Goal: Task Accomplishment & Management: Complete application form

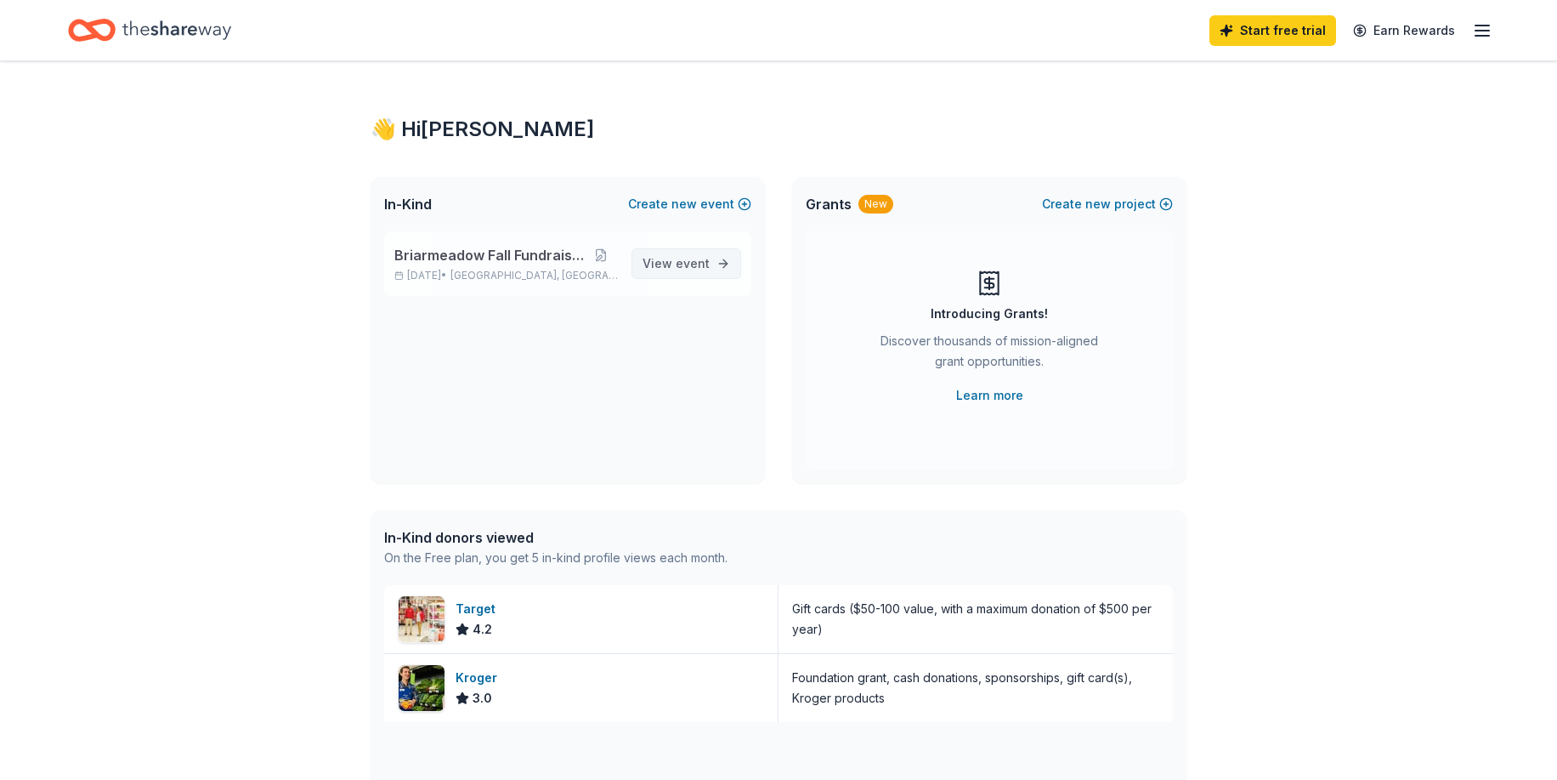
click at [661, 268] on span "View event" at bounding box center [676, 263] width 67 height 20
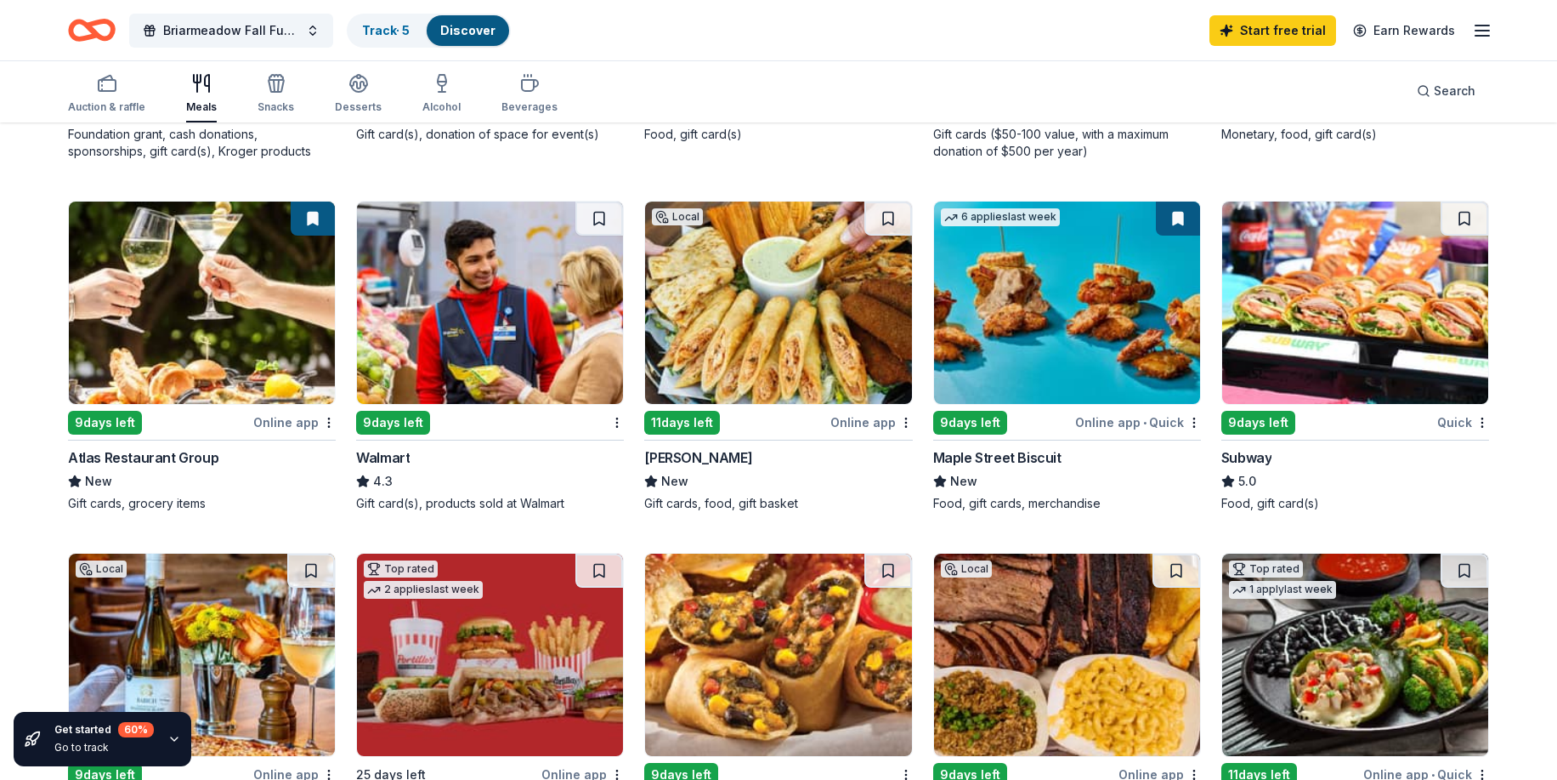
scroll to position [765, 0]
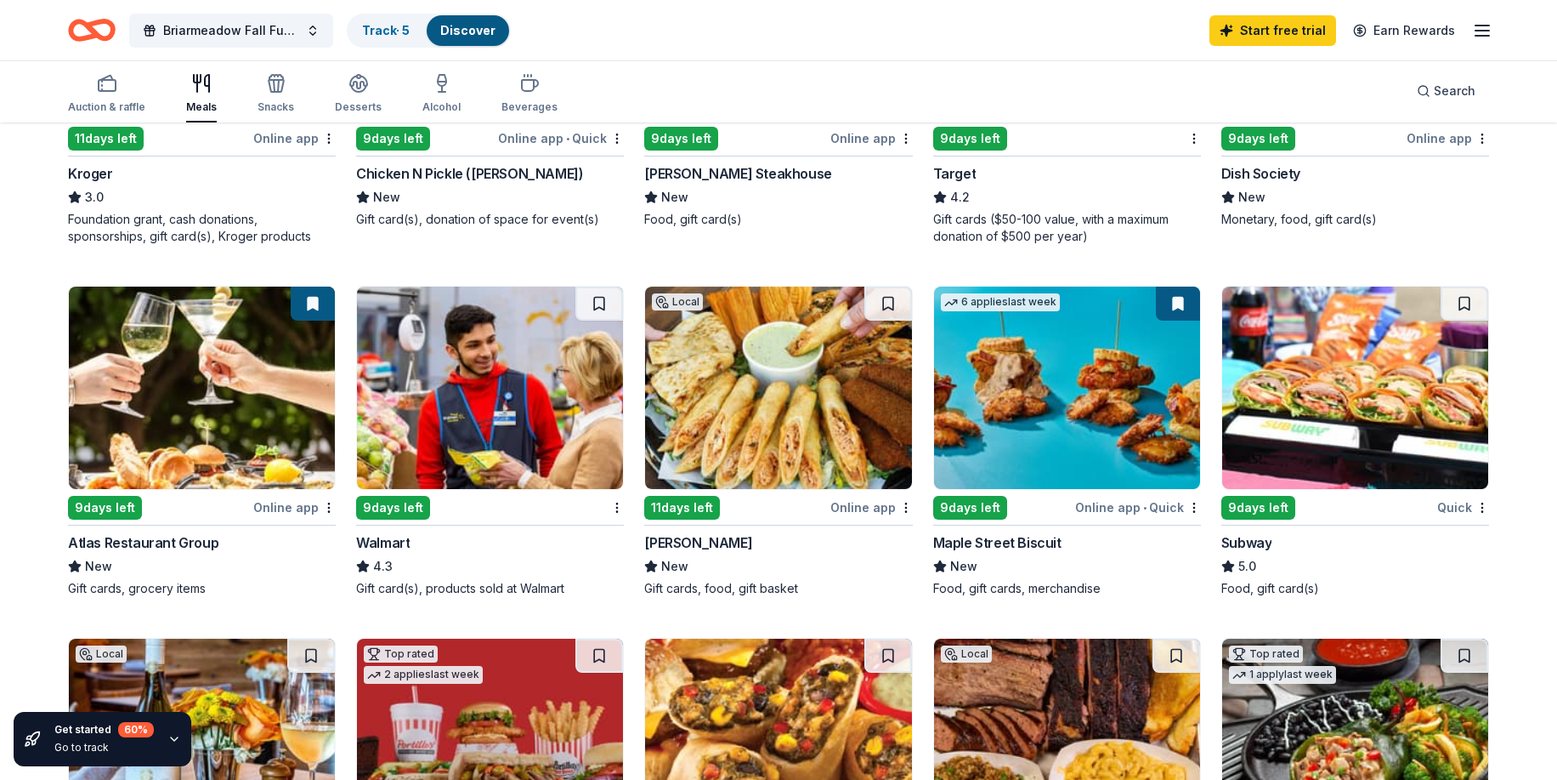
click at [397, 509] on div "9 days left" at bounding box center [393, 508] width 74 height 24
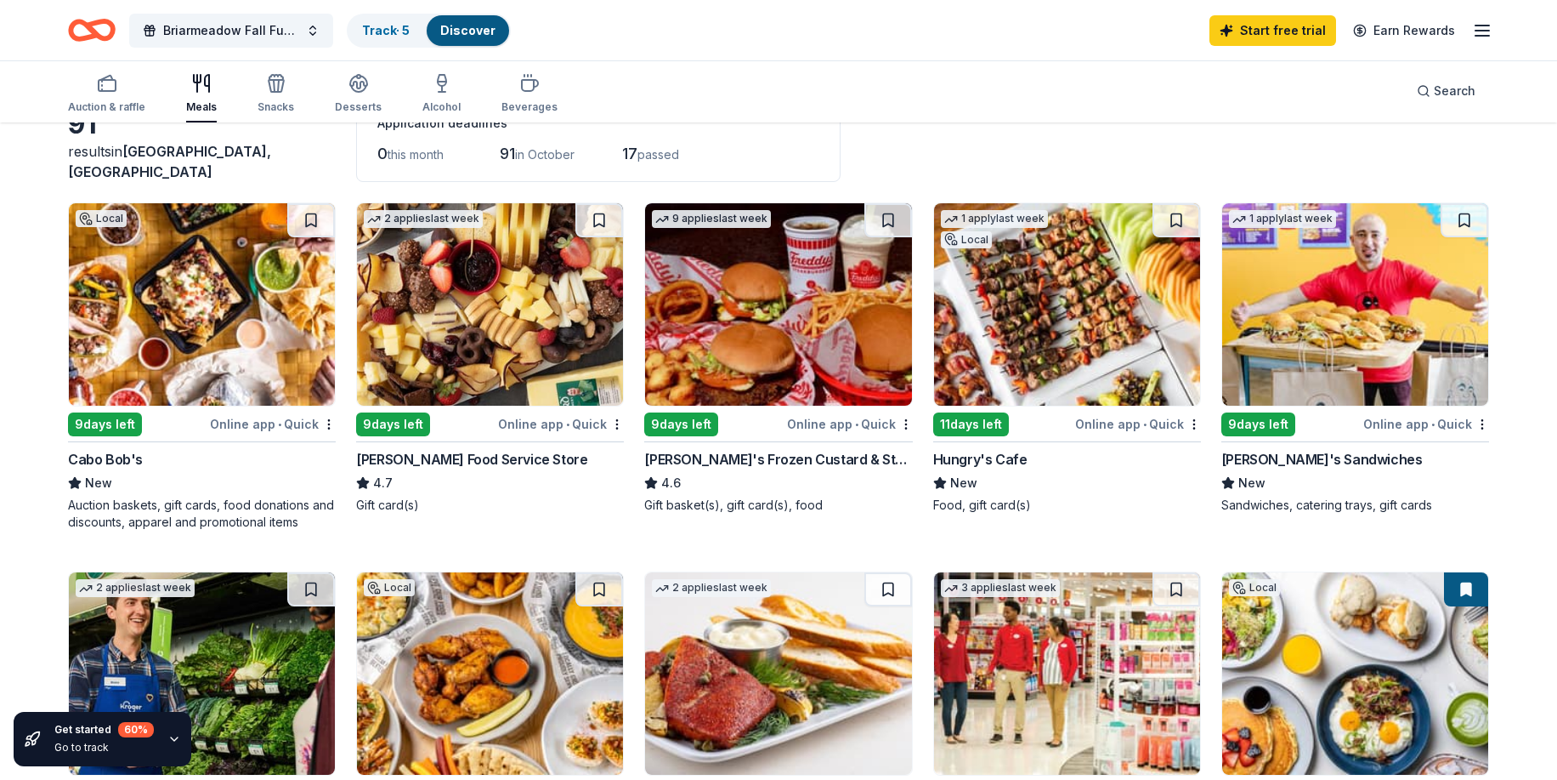
scroll to position [42, 0]
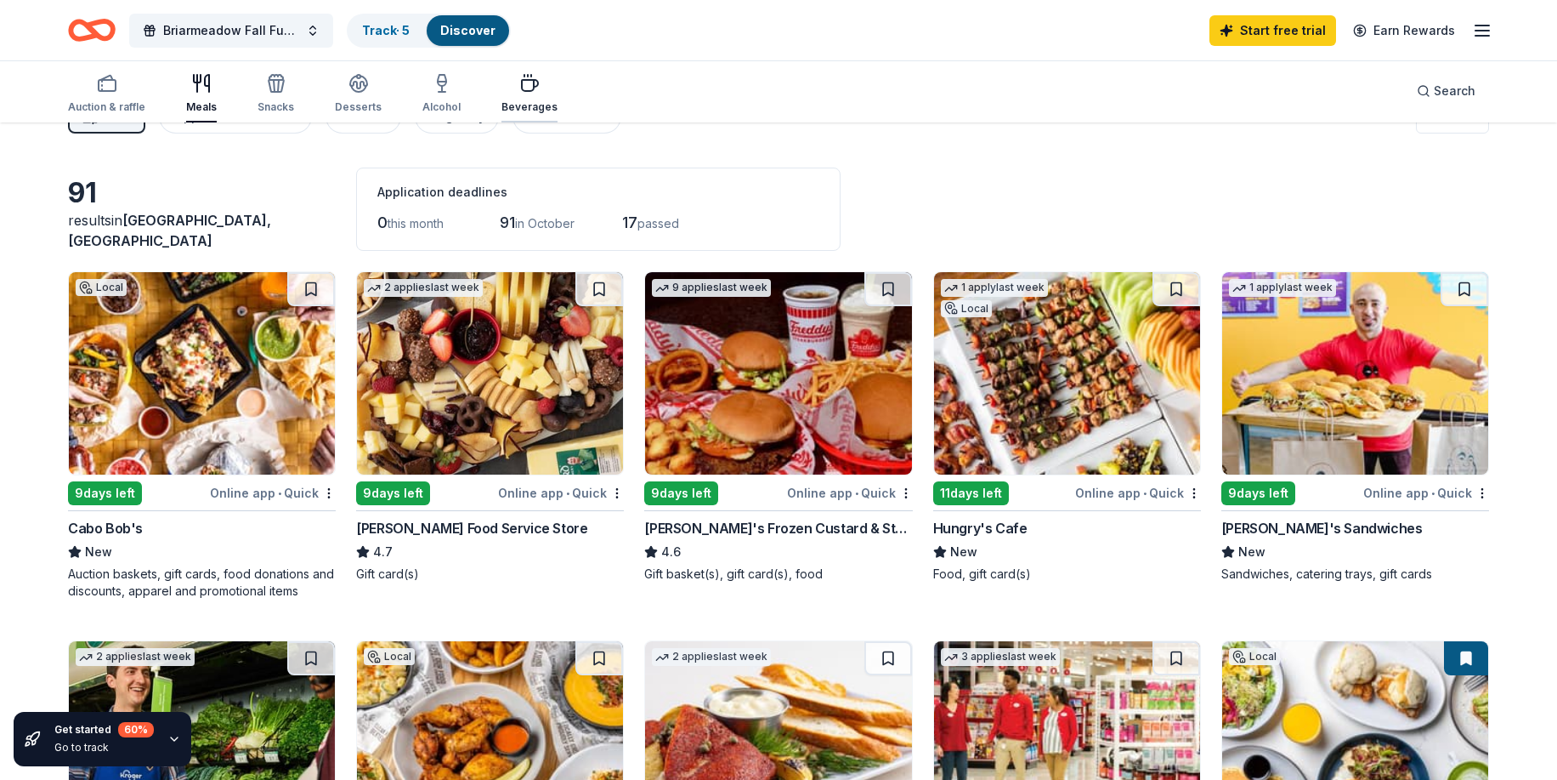
click at [522, 109] on div "Beverages" at bounding box center [530, 107] width 56 height 14
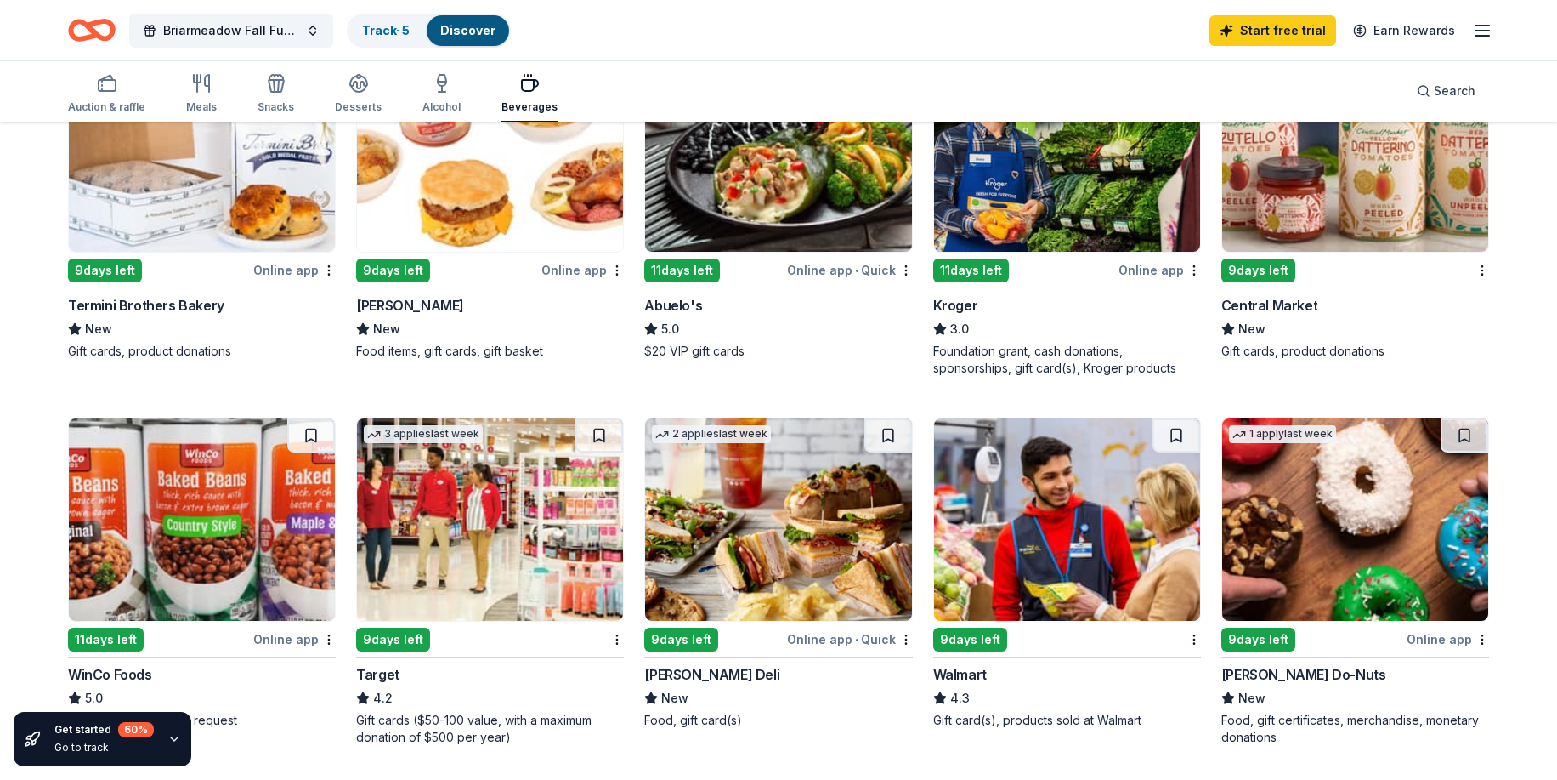
scroll to position [595, 0]
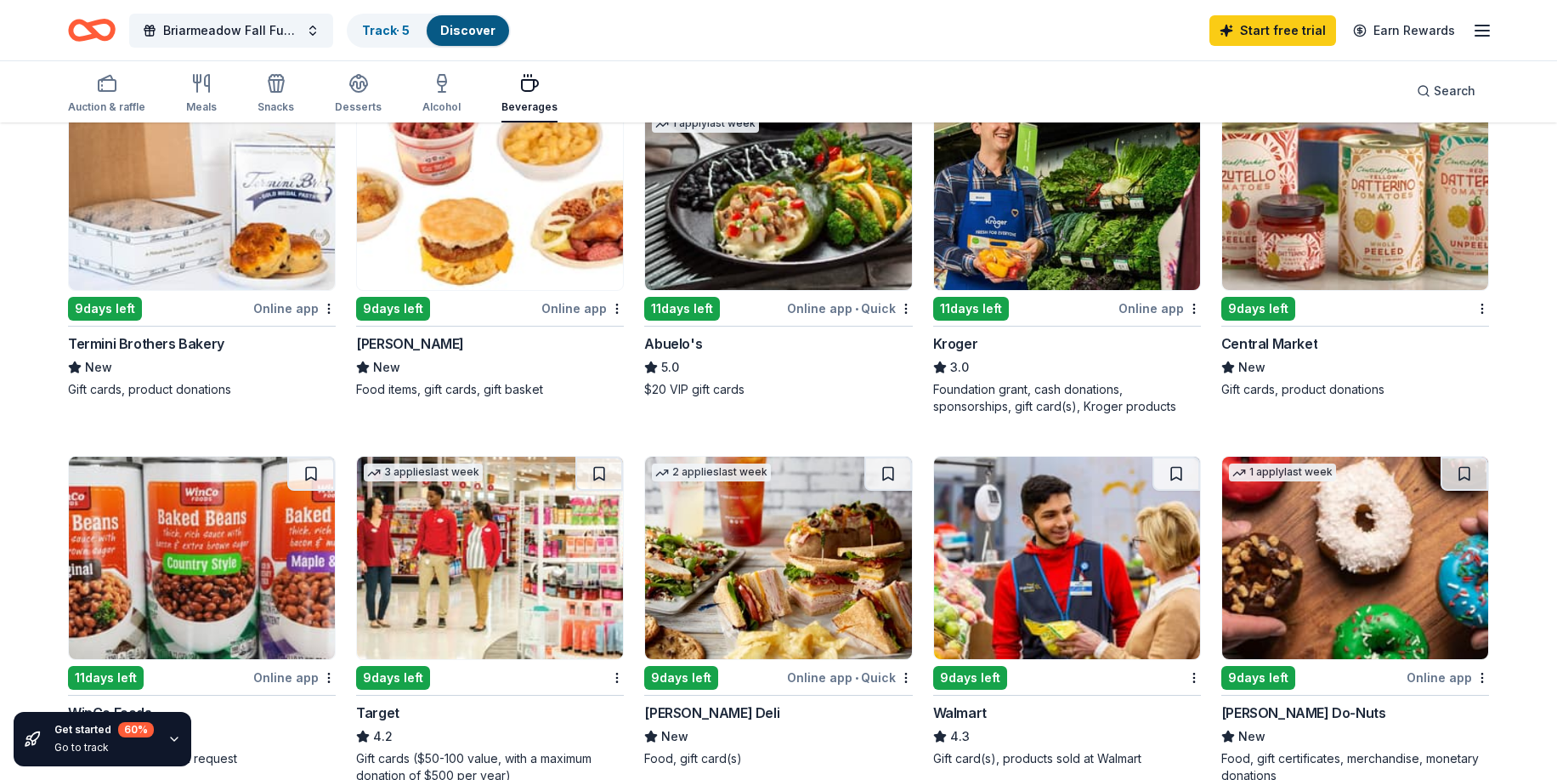
click at [1300, 659] on div "1 apply last week" at bounding box center [1356, 558] width 268 height 204
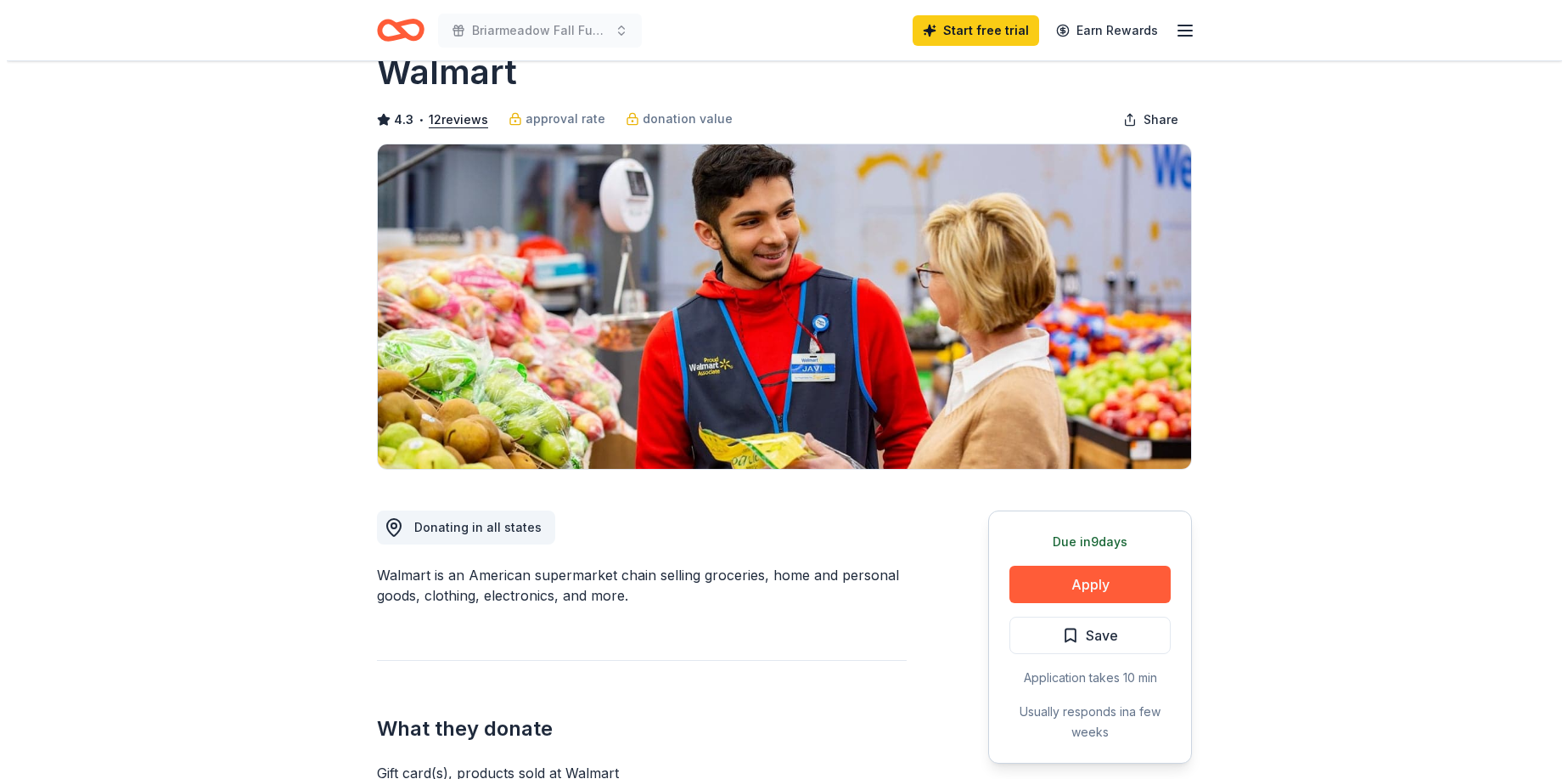
scroll to position [85, 0]
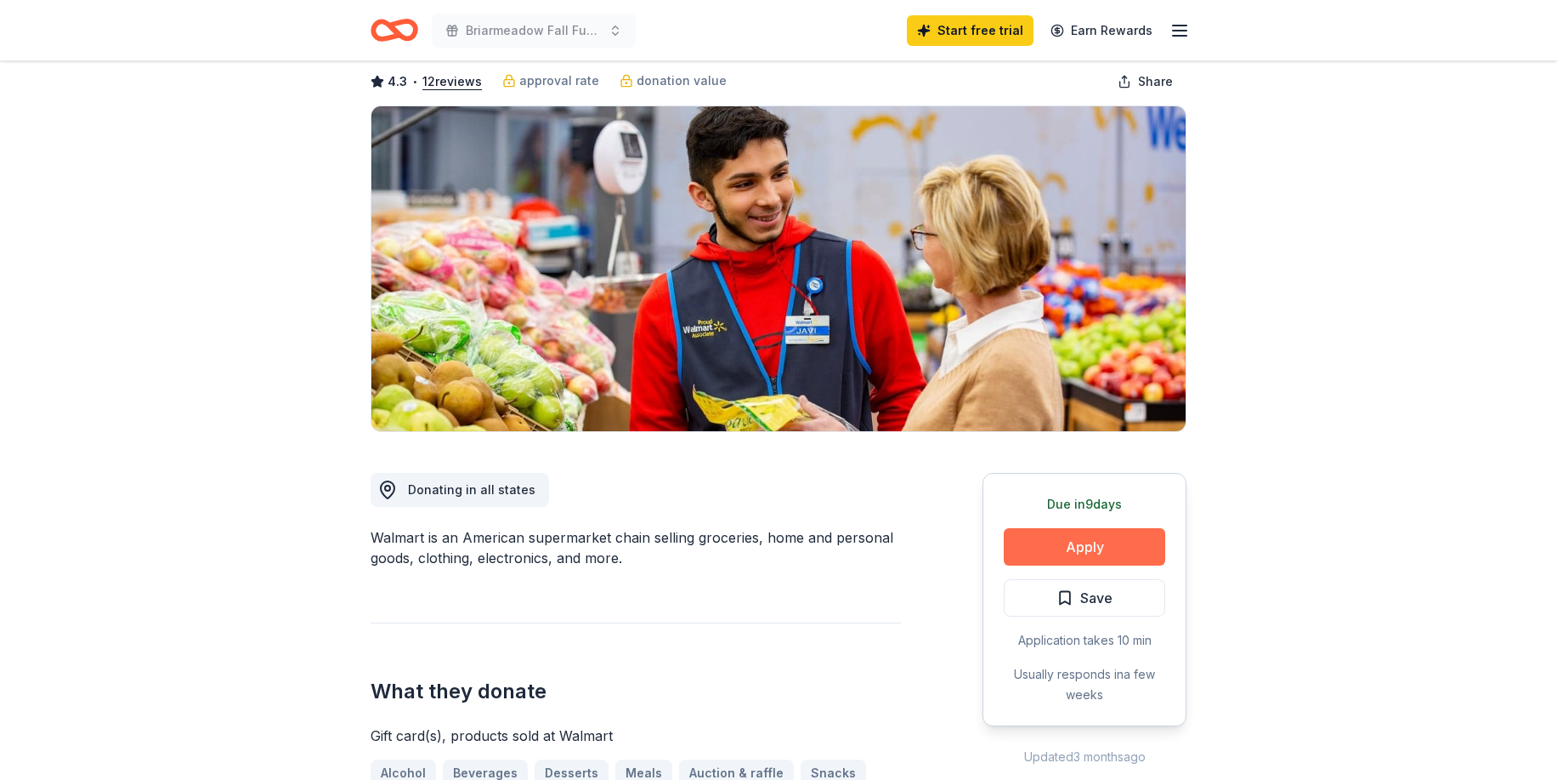
click at [1080, 549] on button "Apply" at bounding box center [1085, 546] width 162 height 37
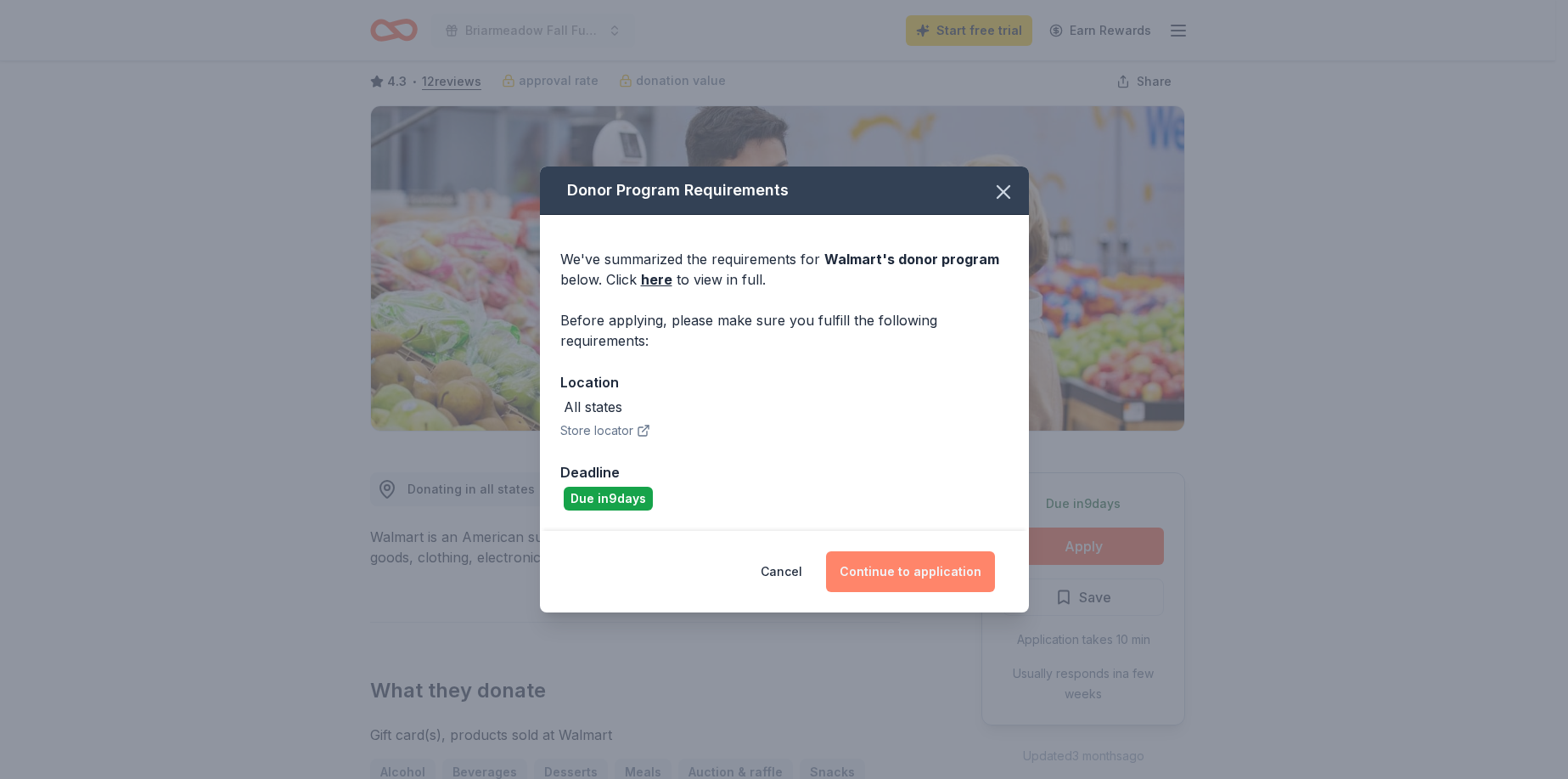
click at [915, 569] on button "Continue to application" at bounding box center [910, 571] width 169 height 41
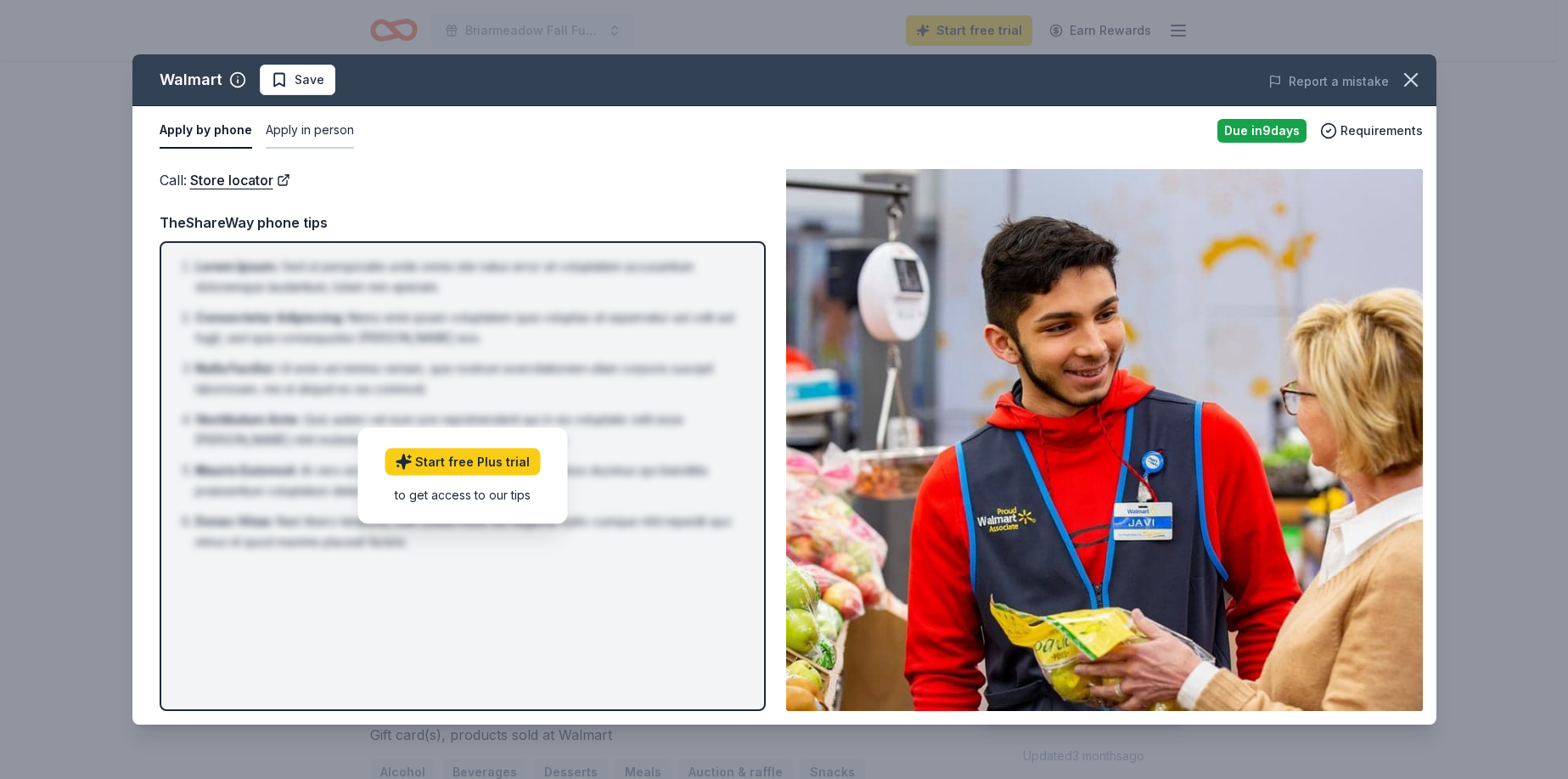
click at [266, 134] on button "Apply in person" at bounding box center [310, 131] width 88 height 36
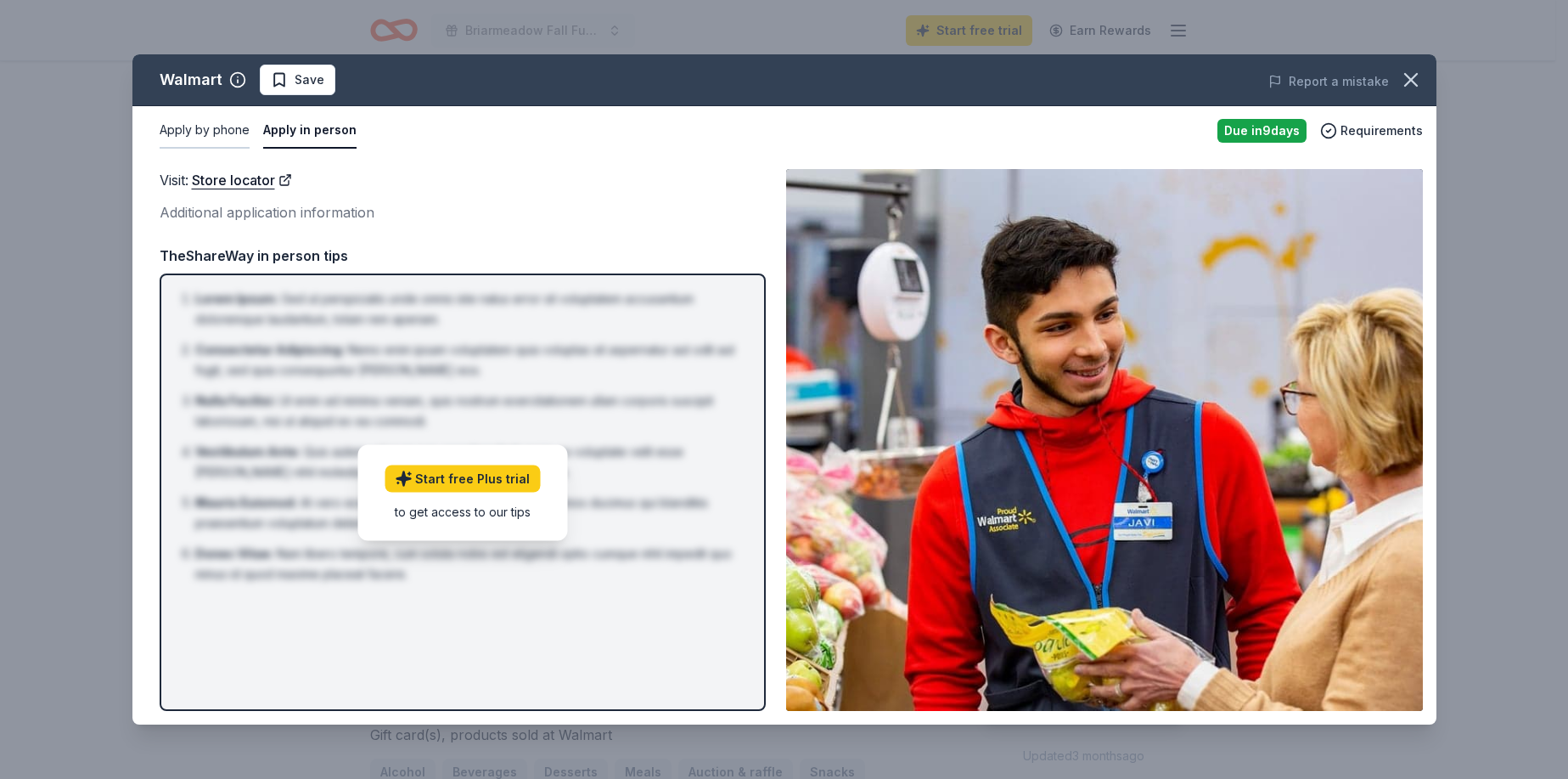
click at [218, 128] on button "Apply by phone" at bounding box center [205, 131] width 90 height 36
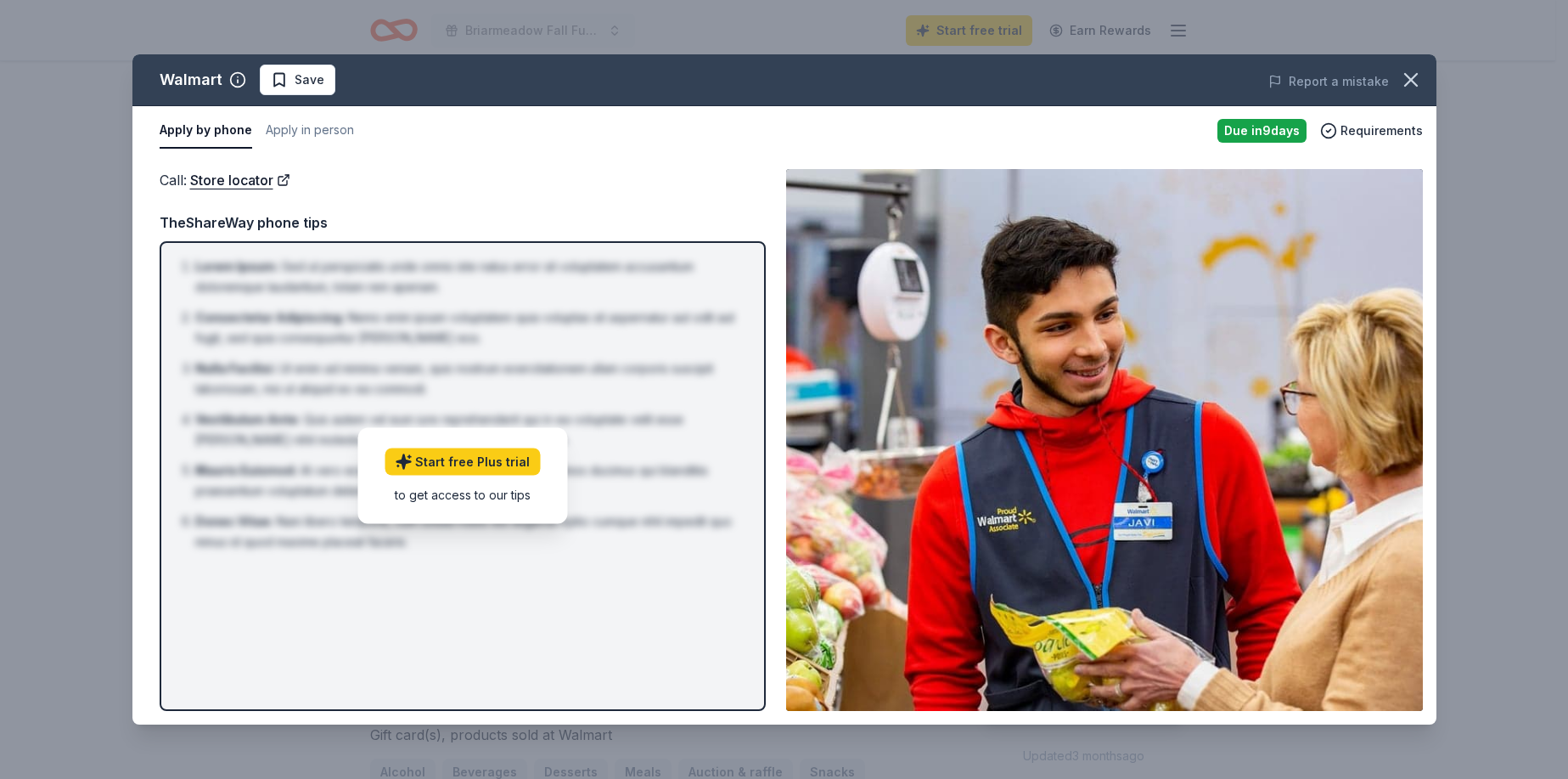
click at [469, 494] on div "to get access to our tips" at bounding box center [462, 494] width 156 height 18
click at [289, 135] on button "Apply in person" at bounding box center [310, 131] width 88 height 36
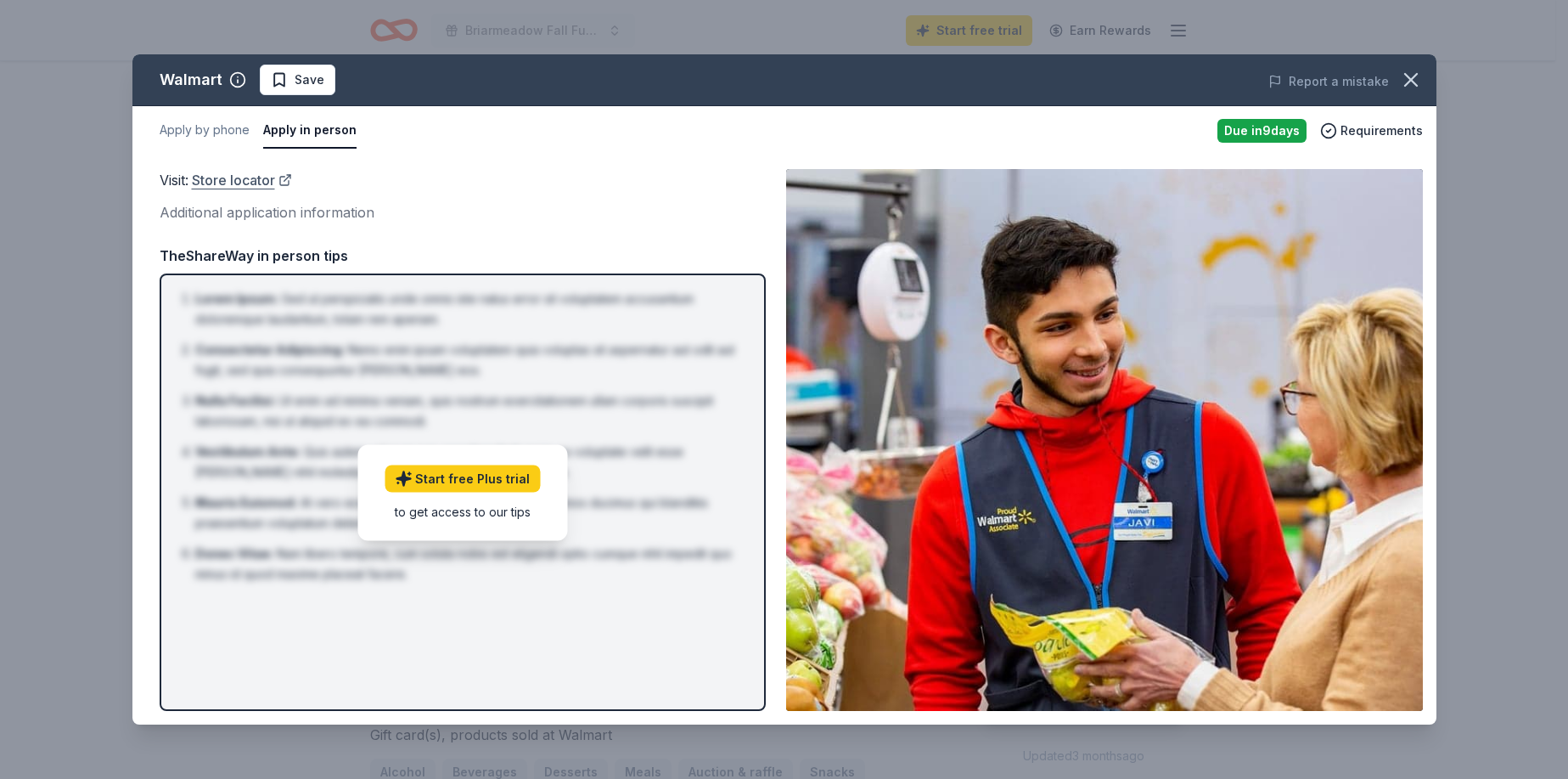
click at [268, 185] on link "Store locator" at bounding box center [242, 180] width 100 height 22
click at [1413, 83] on icon "button" at bounding box center [1411, 80] width 12 height 12
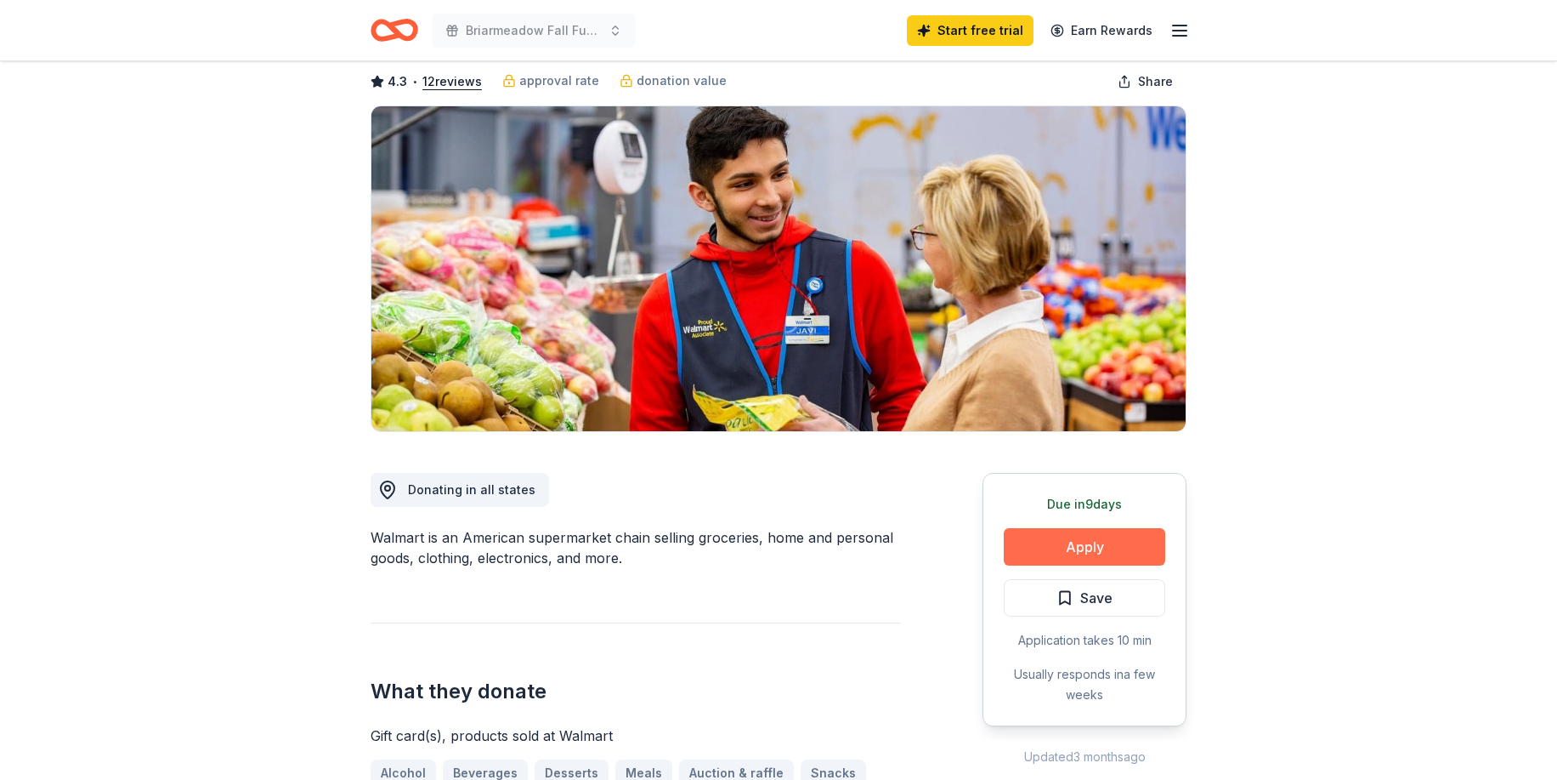
click at [1098, 545] on button "Apply" at bounding box center [1085, 546] width 162 height 37
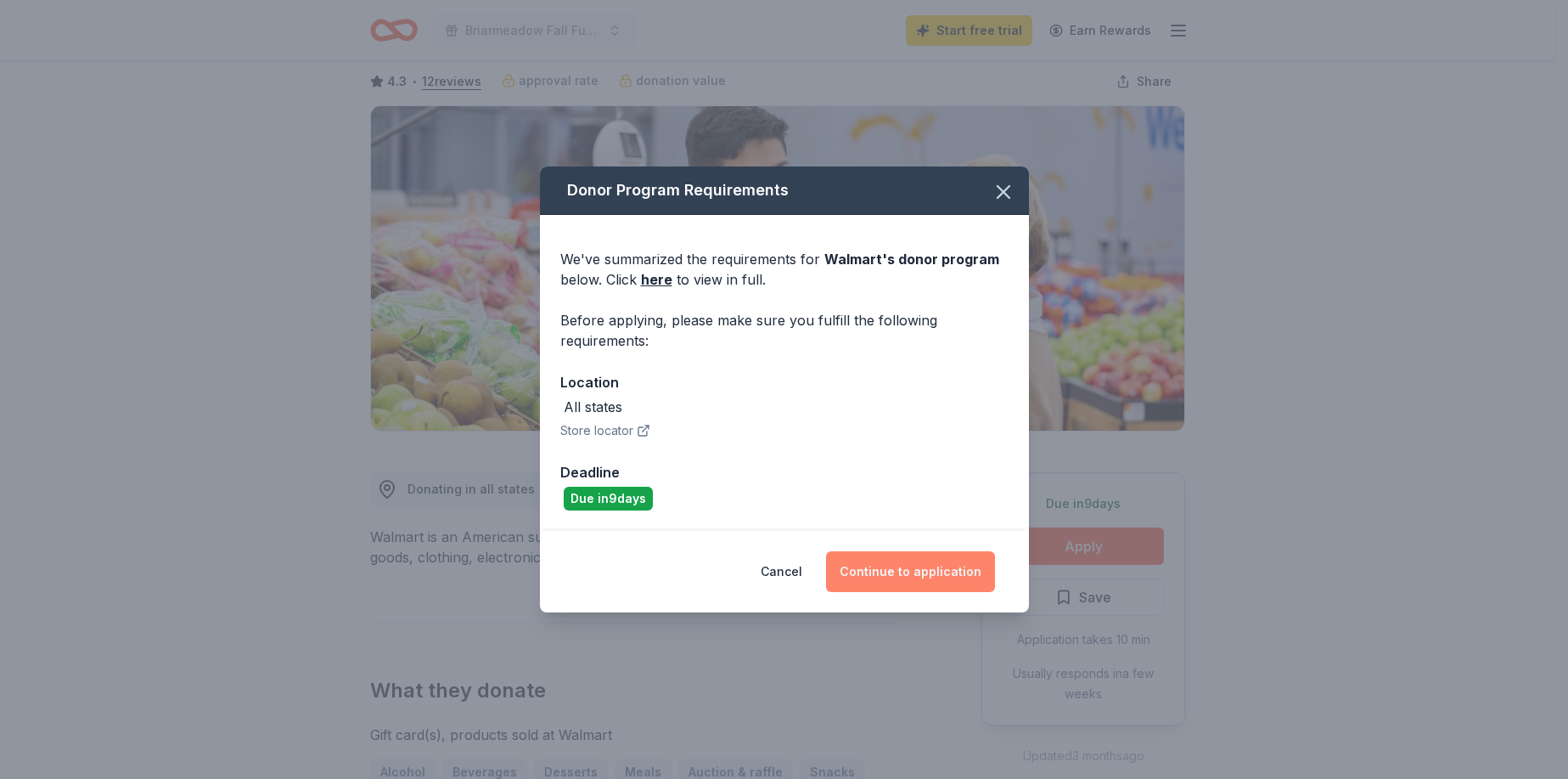
click at [955, 576] on button "Continue to application" at bounding box center [910, 571] width 169 height 41
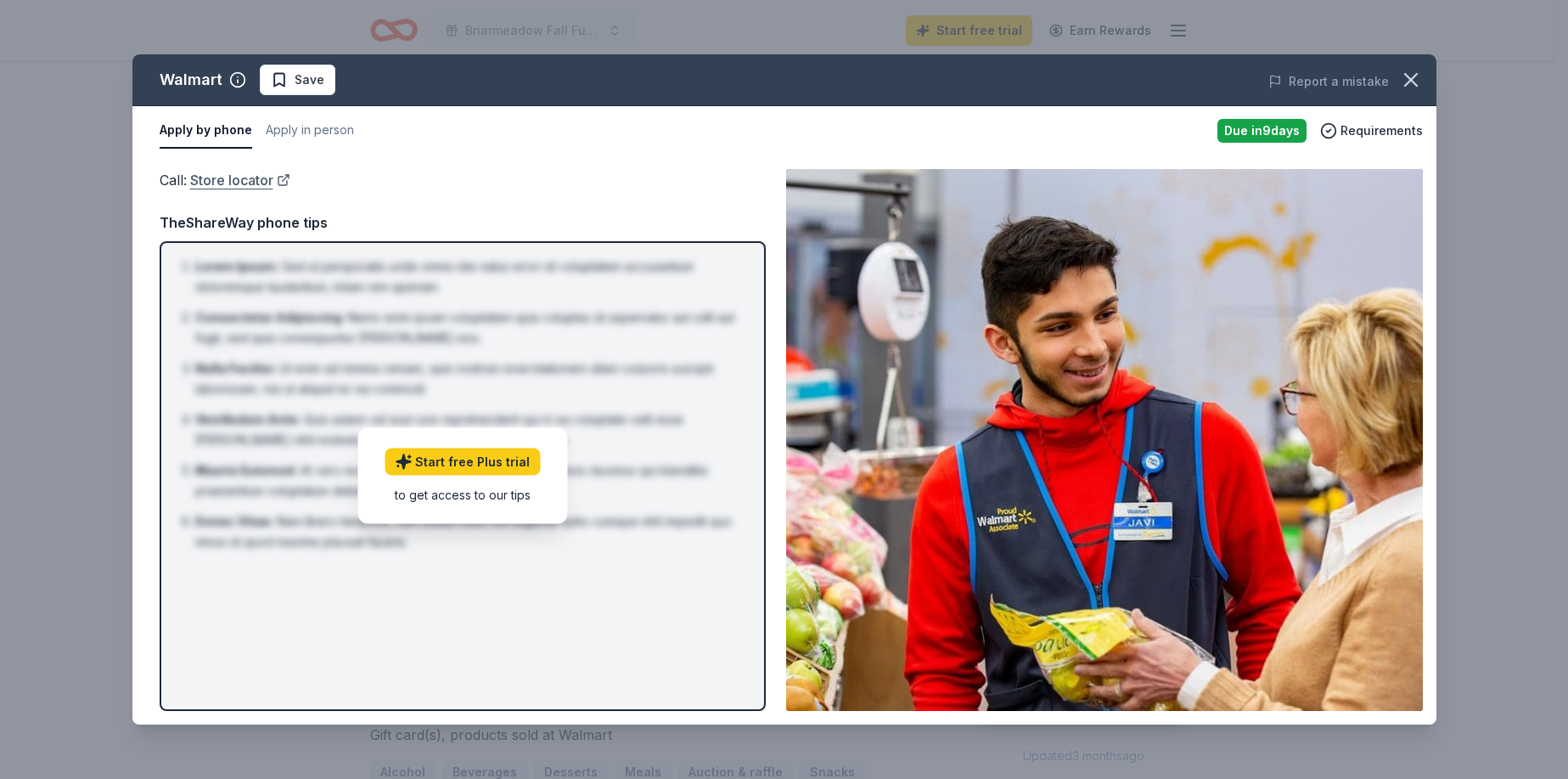
click at [228, 182] on link "Store locator" at bounding box center [240, 180] width 100 height 22
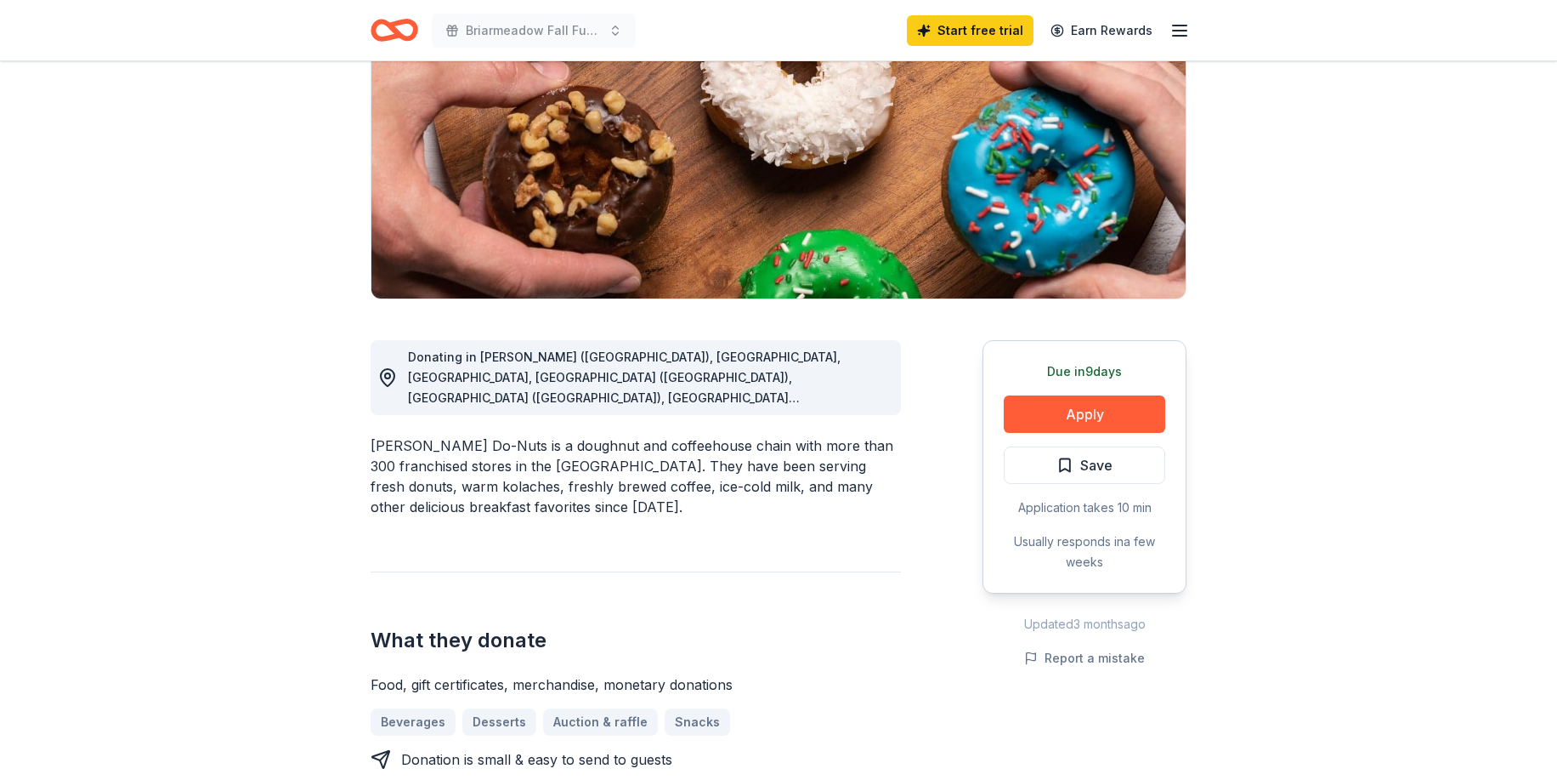
scroll to position [340, 0]
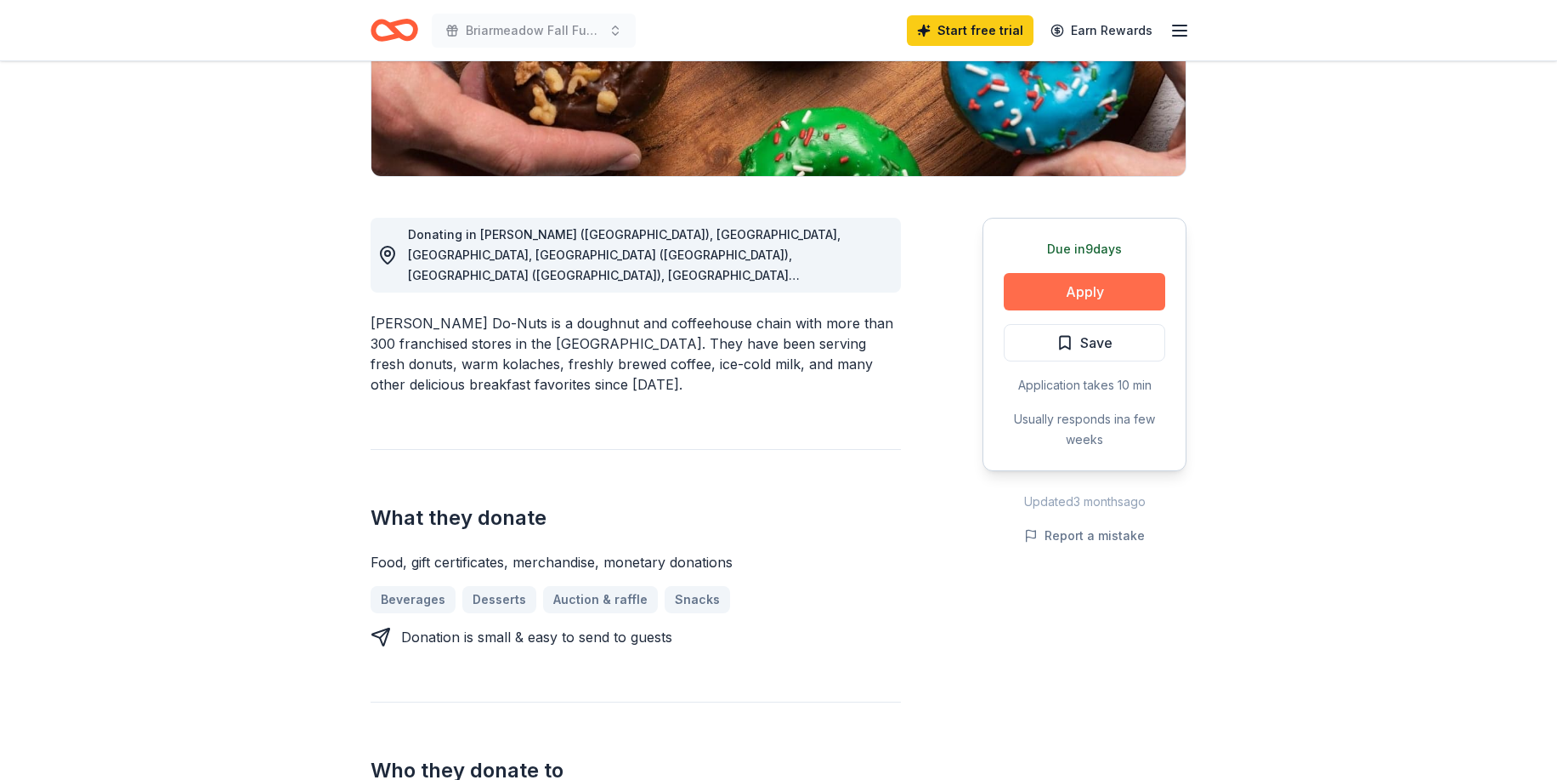
click at [1127, 296] on button "Apply" at bounding box center [1085, 291] width 162 height 37
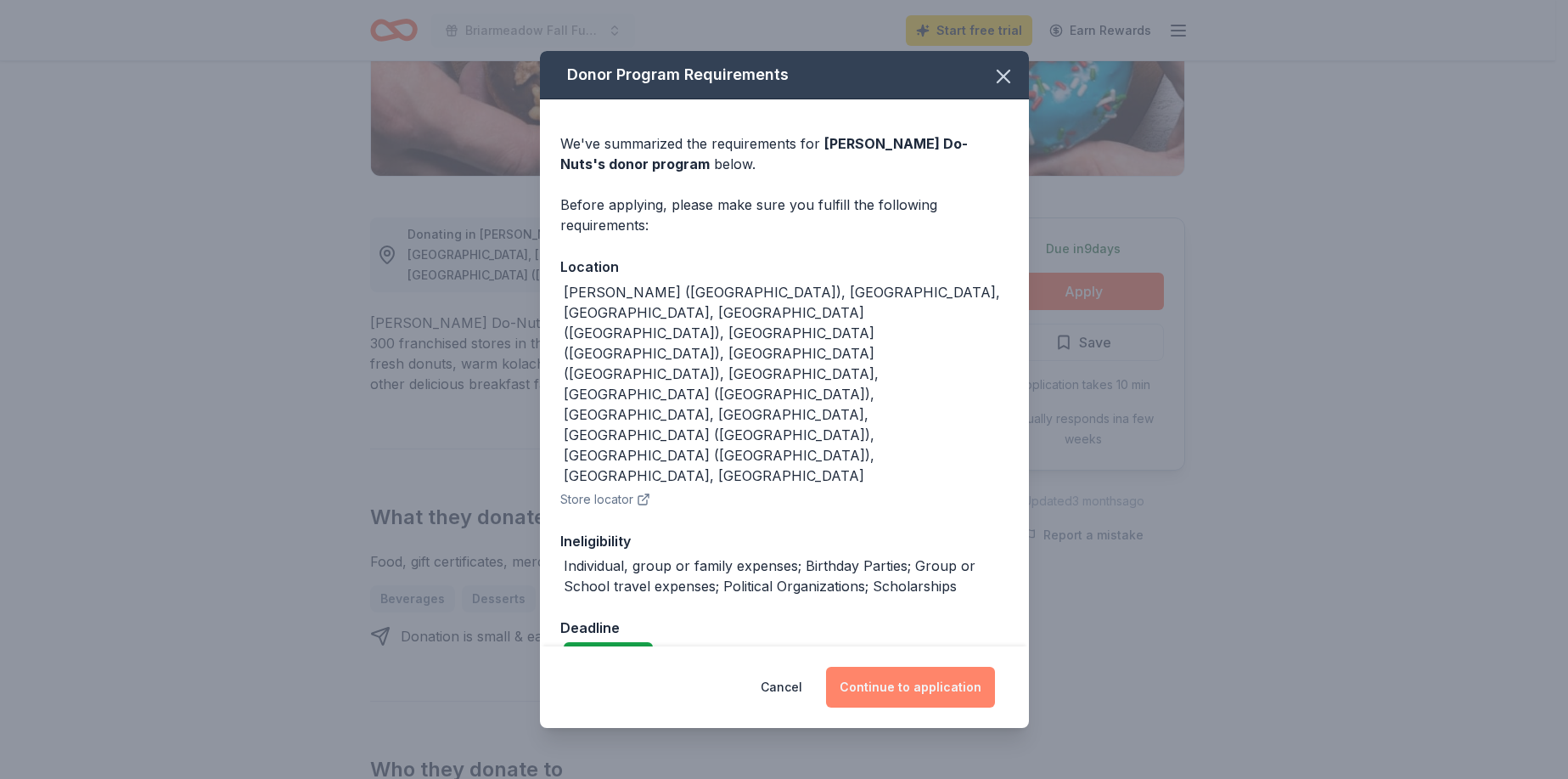
click at [927, 666] on button "Continue to application" at bounding box center [910, 686] width 169 height 41
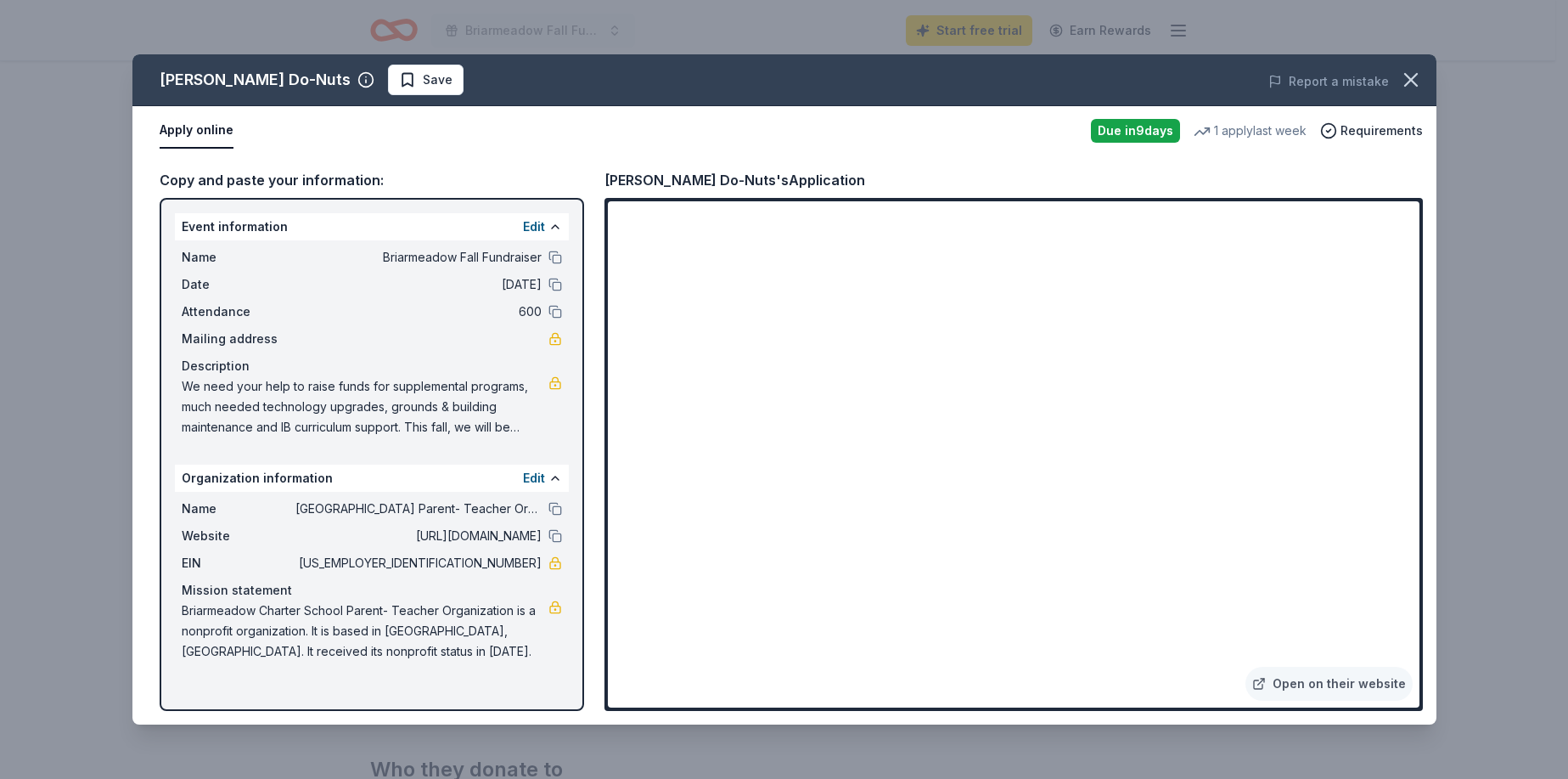
click at [417, 345] on div "Mailing address" at bounding box center [372, 339] width 381 height 20
click at [562, 335] on div "Name Briarmeadow Fall Fundraiser Date 11/01/25 Attendance 600 Mailing address D…" at bounding box center [372, 343] width 393 height 204
click at [559, 337] on link at bounding box center [555, 339] width 14 height 14
click at [538, 221] on button "Edit" at bounding box center [534, 227] width 22 height 20
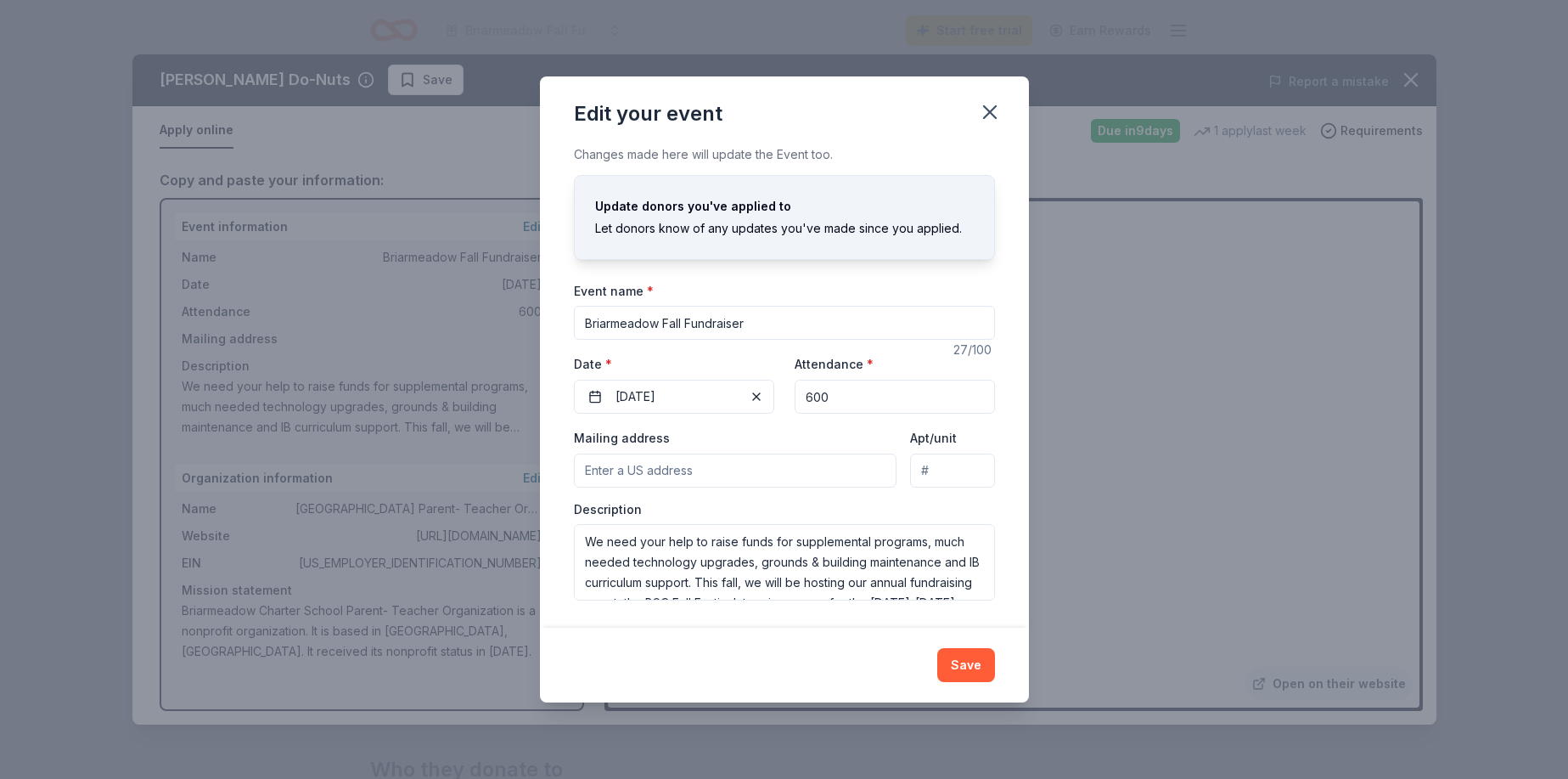
click at [708, 473] on input "Mailing address" at bounding box center [736, 470] width 324 height 34
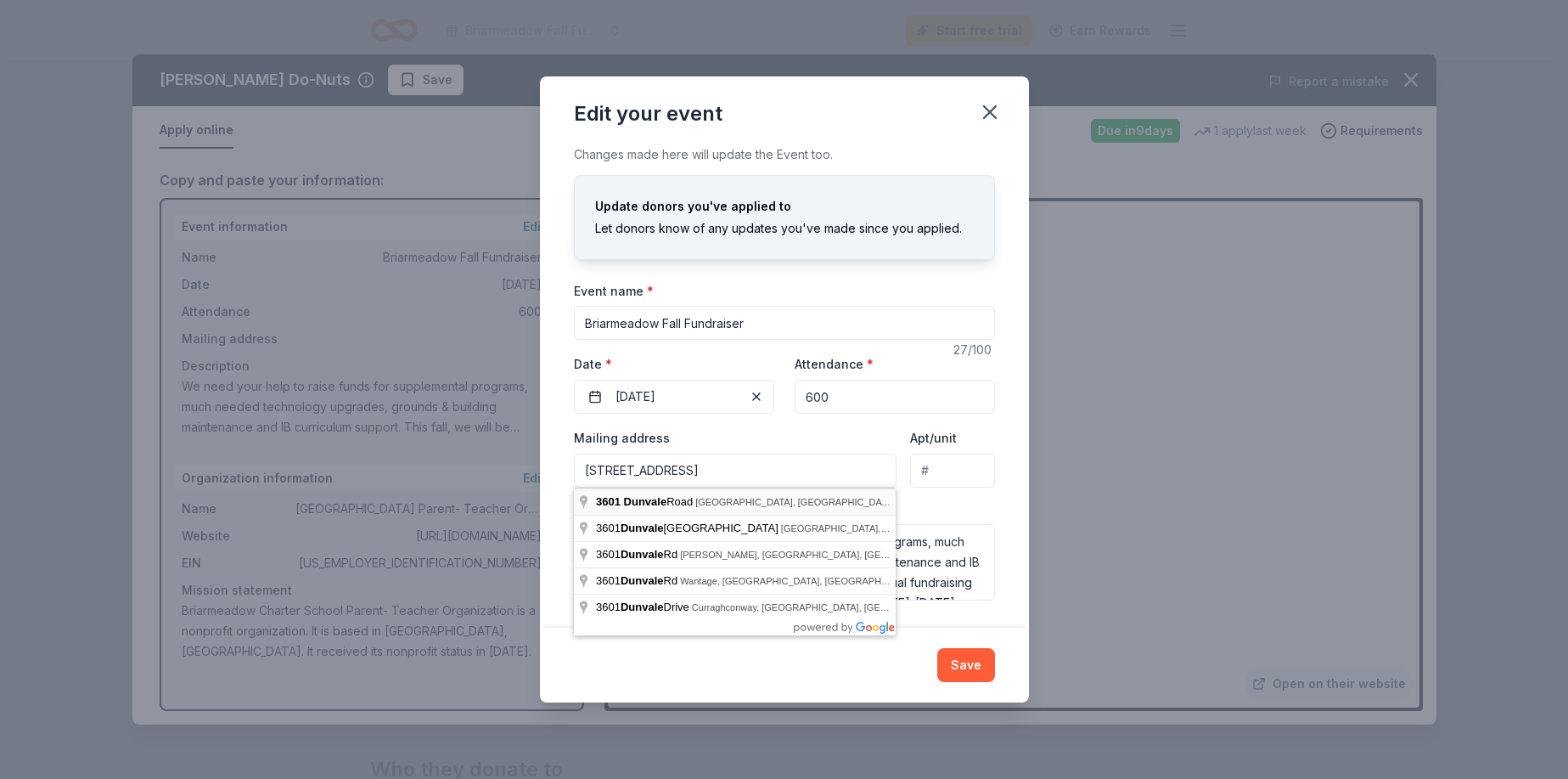
type input "3601 Dunvale Road, Houston, TX, 77063"
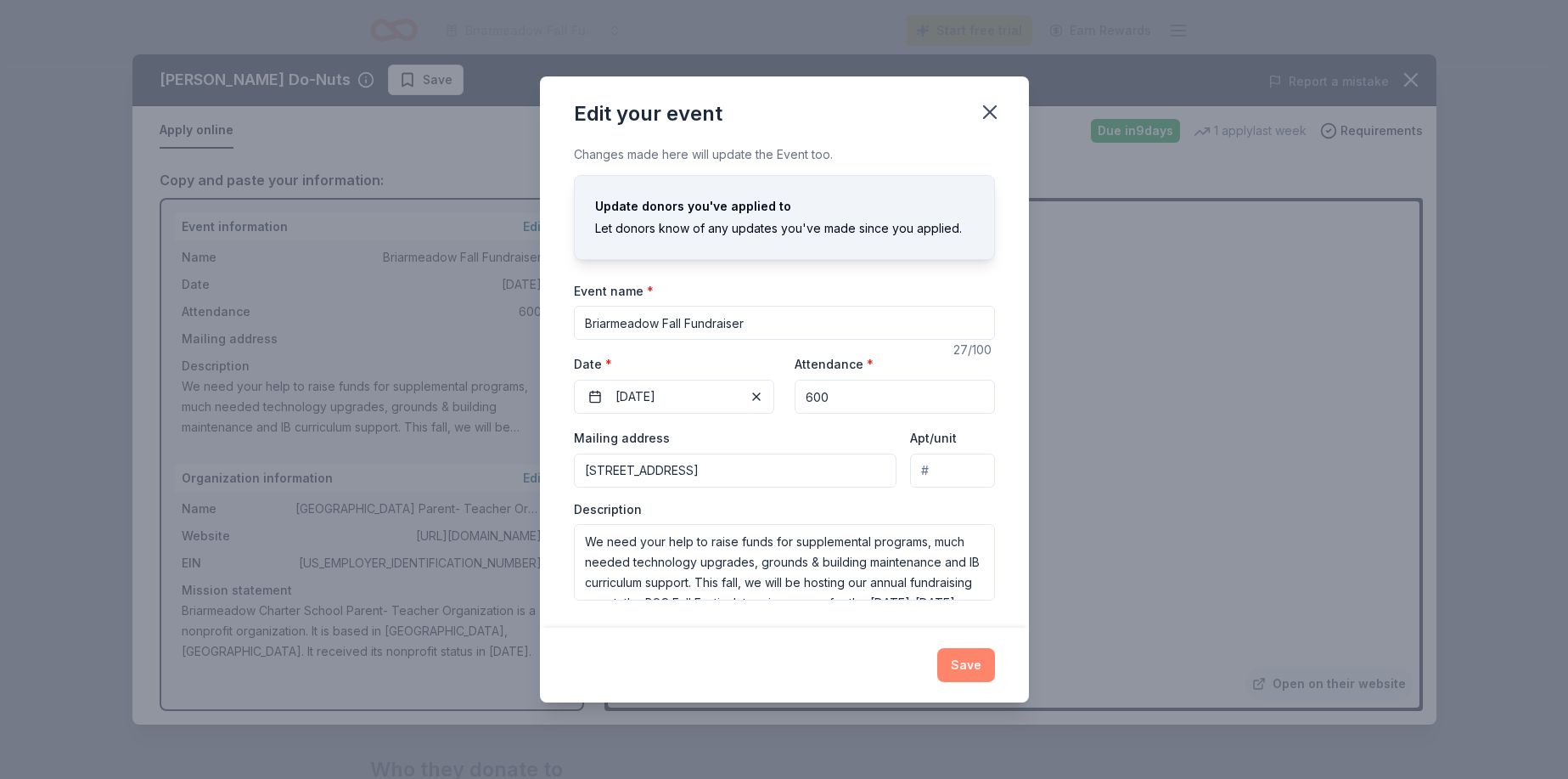
click at [969, 662] on button "Save" at bounding box center [967, 665] width 58 height 34
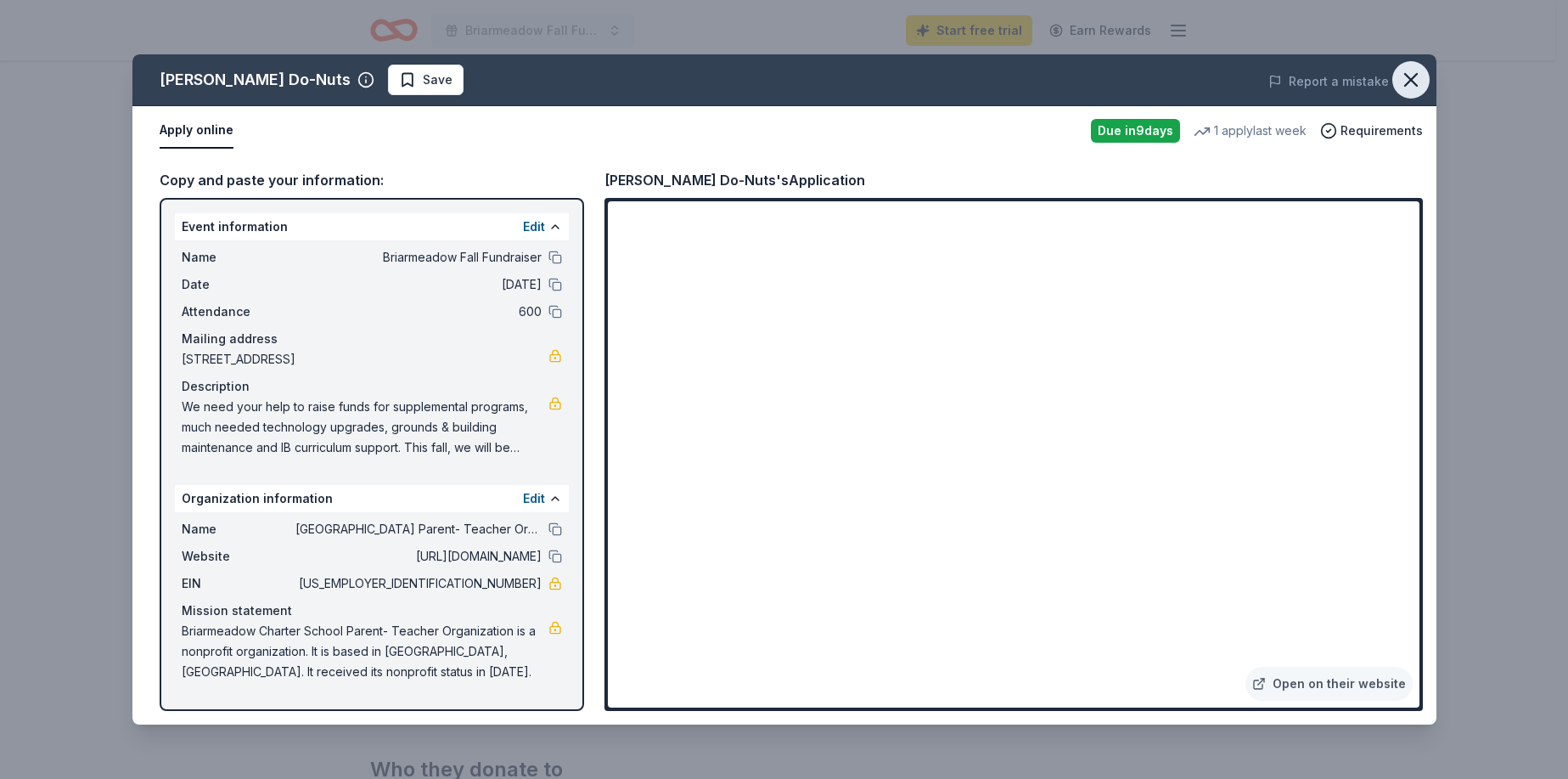
click at [1424, 80] on button "button" at bounding box center [1410, 79] width 37 height 37
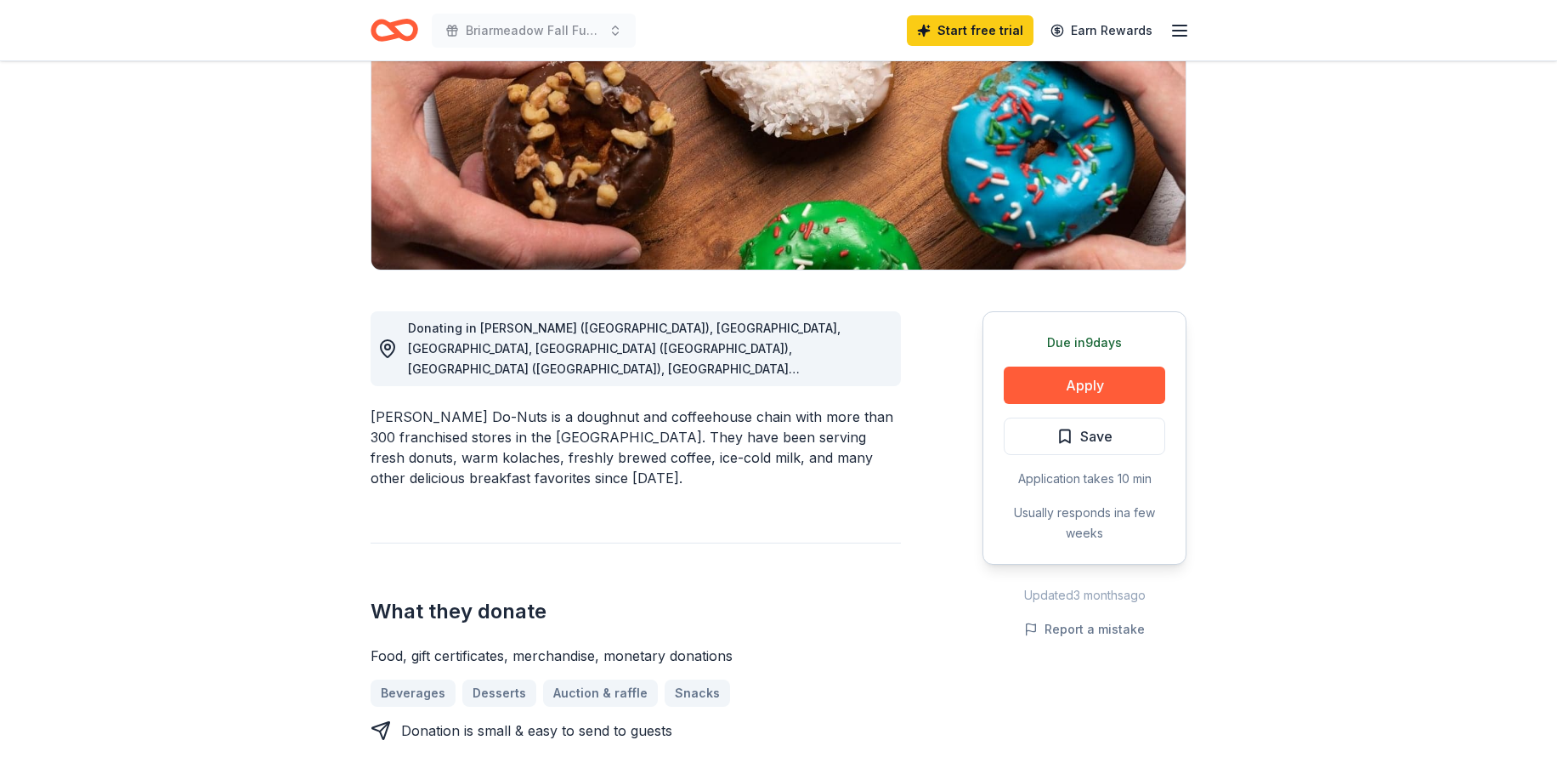
scroll to position [0, 0]
